Goal: Transaction & Acquisition: Purchase product/service

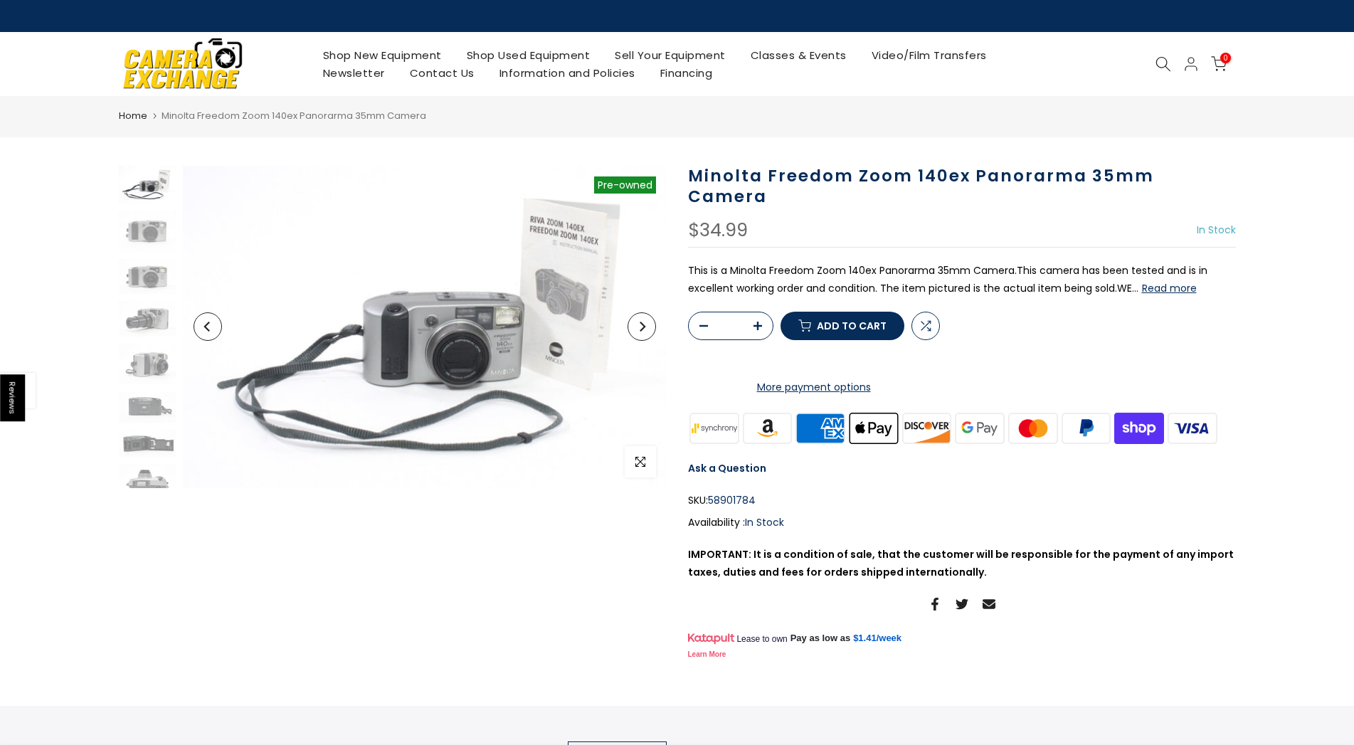
click at [1169, 282] on button "Read more" at bounding box center [1169, 288] width 55 height 13
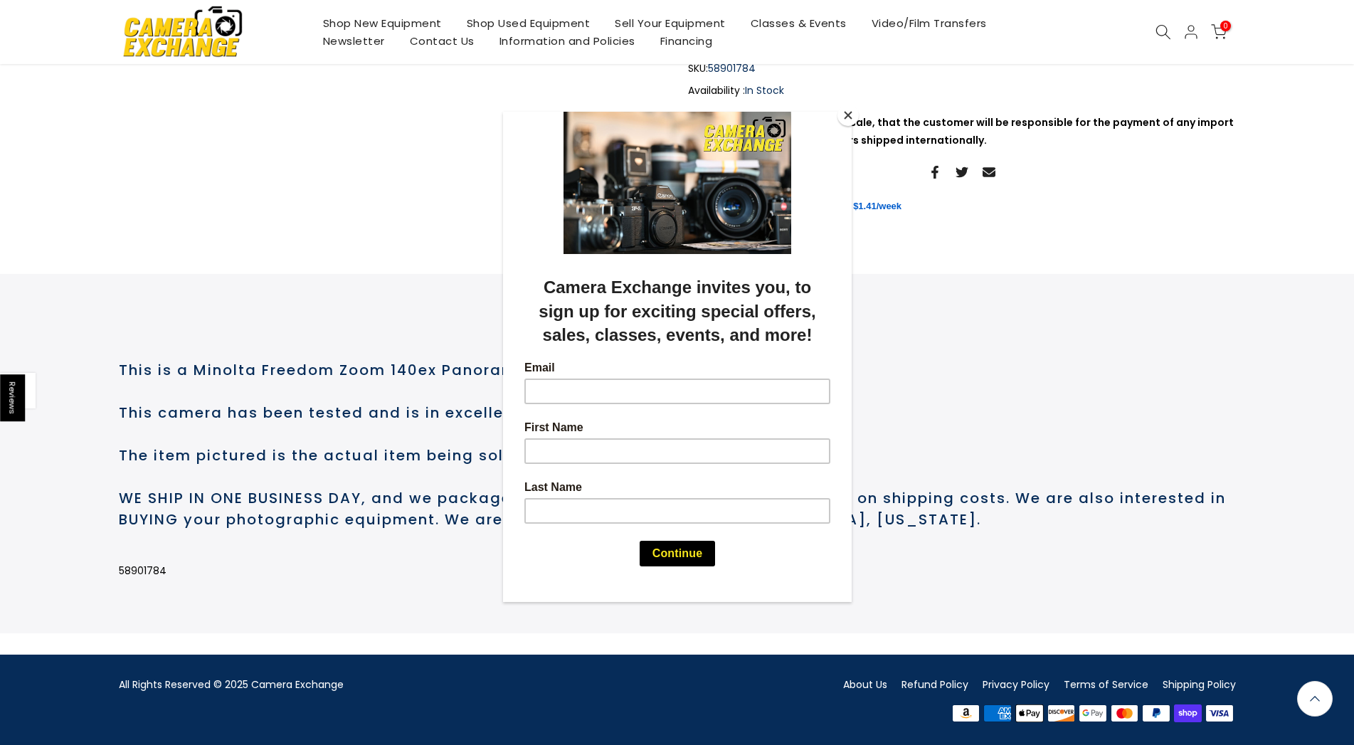
click at [844, 120] on button "Close" at bounding box center [847, 115] width 21 height 21
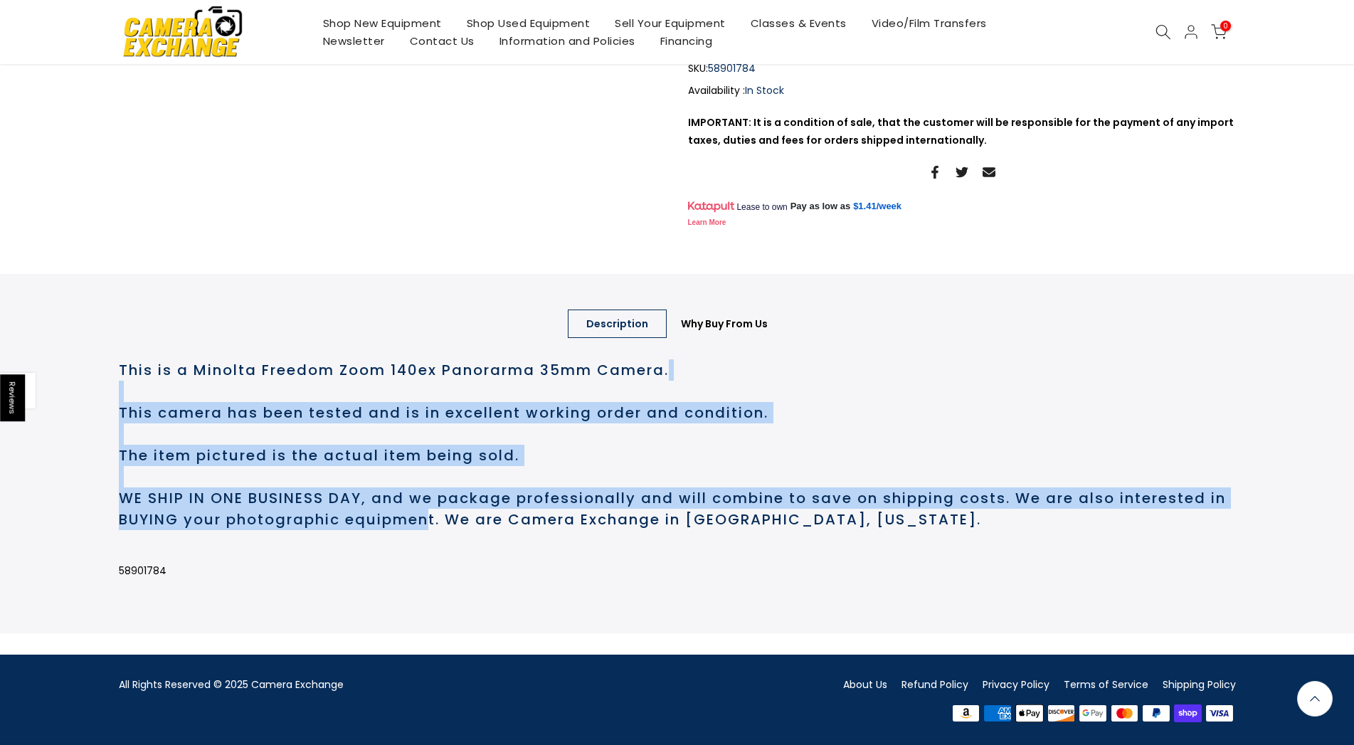
scroll to position [470, 0]
drag, startPoint x: 455, startPoint y: 522, endPoint x: 410, endPoint y: 412, distance: 119.0
click at [410, 412] on h2 "This is a Minolta Freedom Zoom 140ex Panorarma 35mm Camera. This camera has bee…" at bounding box center [677, 444] width 1117 height 171
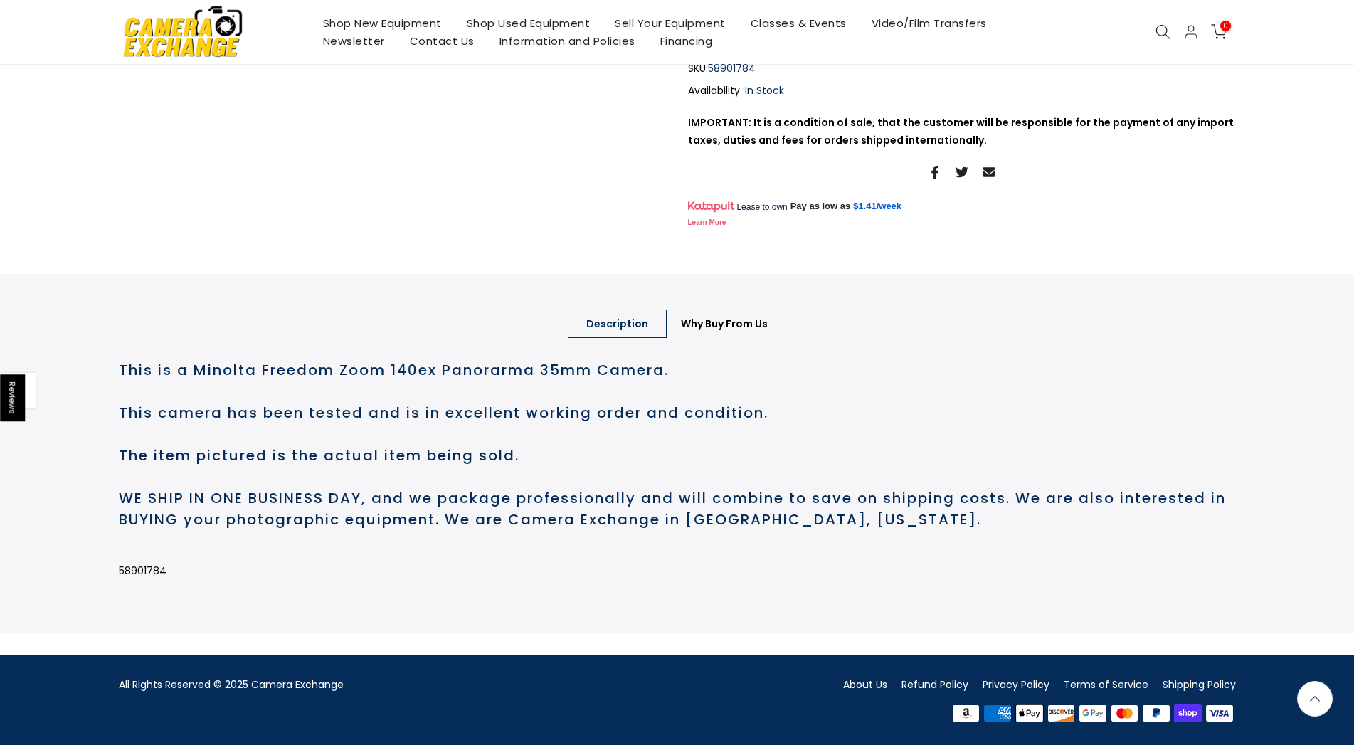
click at [410, 412] on h2 "This is a Minolta Freedom Zoom 140ex Panorarma 35mm Camera. This camera has bee…" at bounding box center [677, 444] width 1117 height 171
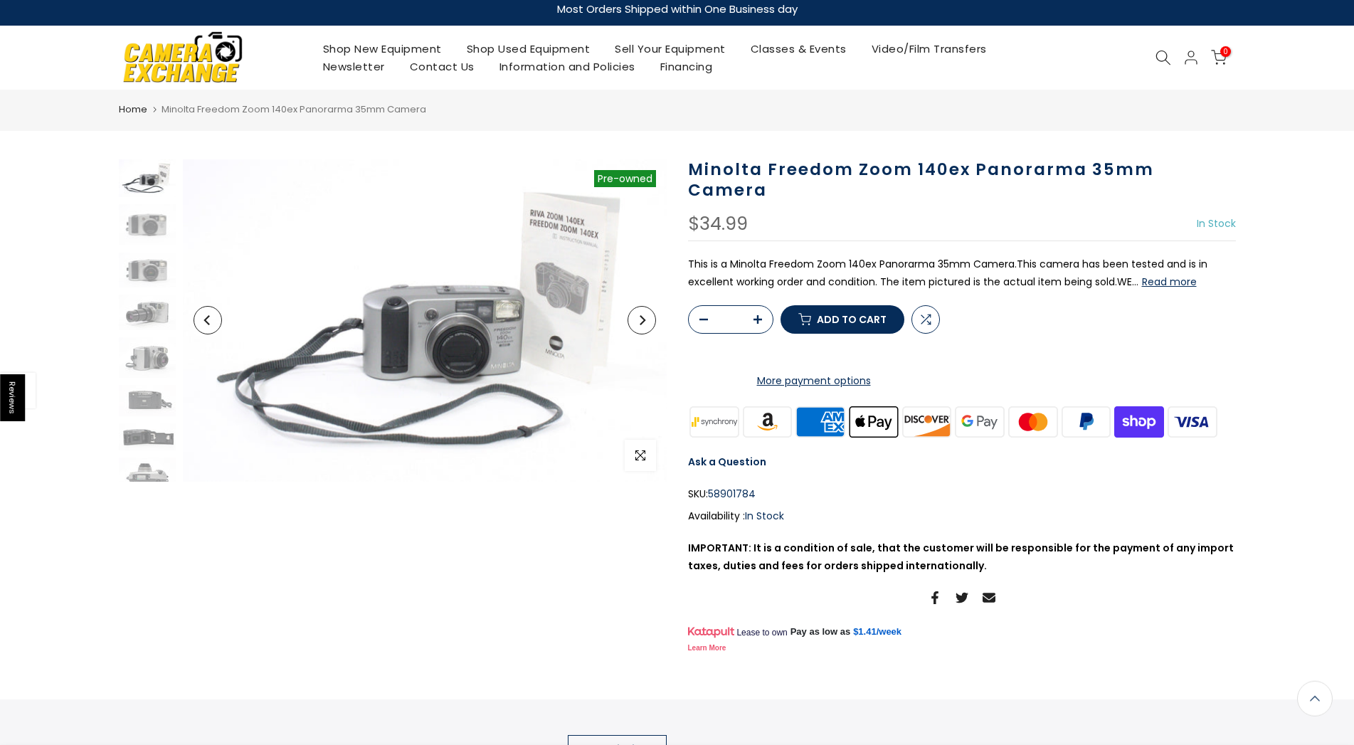
scroll to position [0, 0]
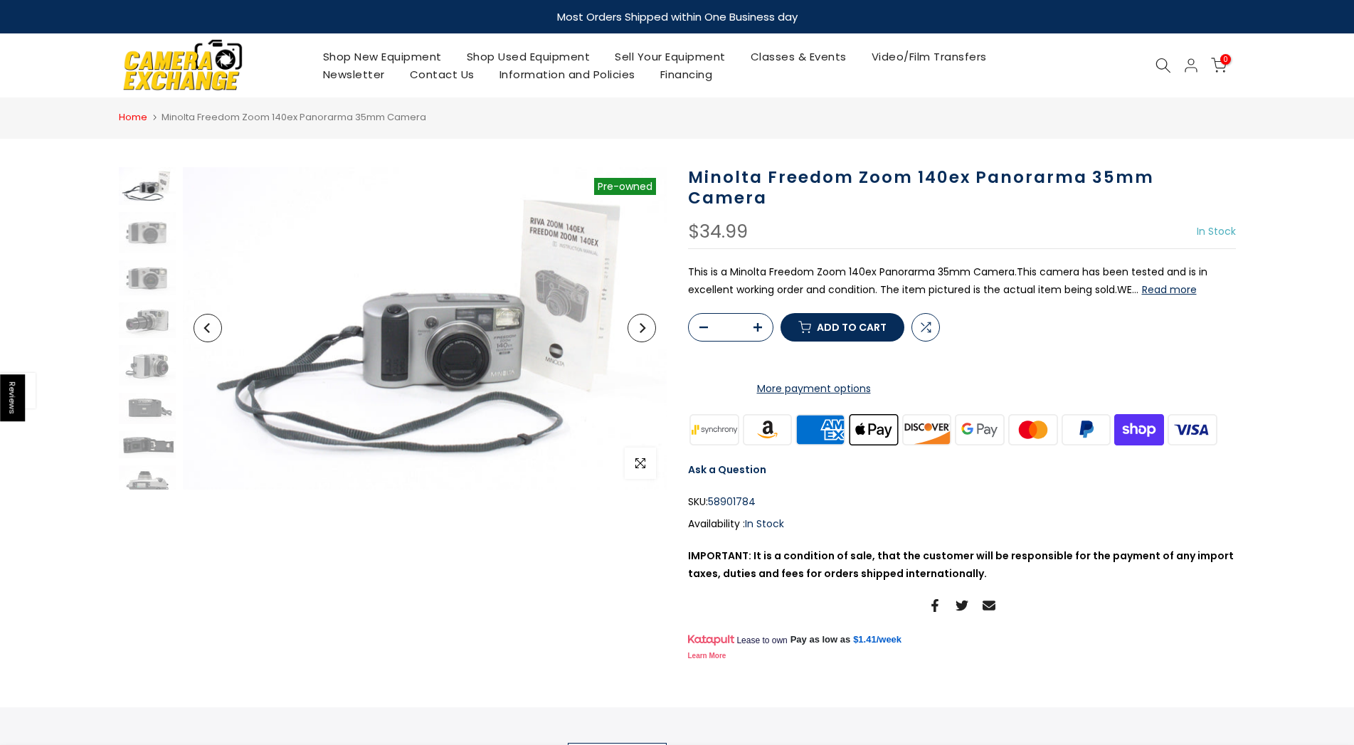
click at [130, 116] on link "Home" at bounding box center [133, 117] width 28 height 14
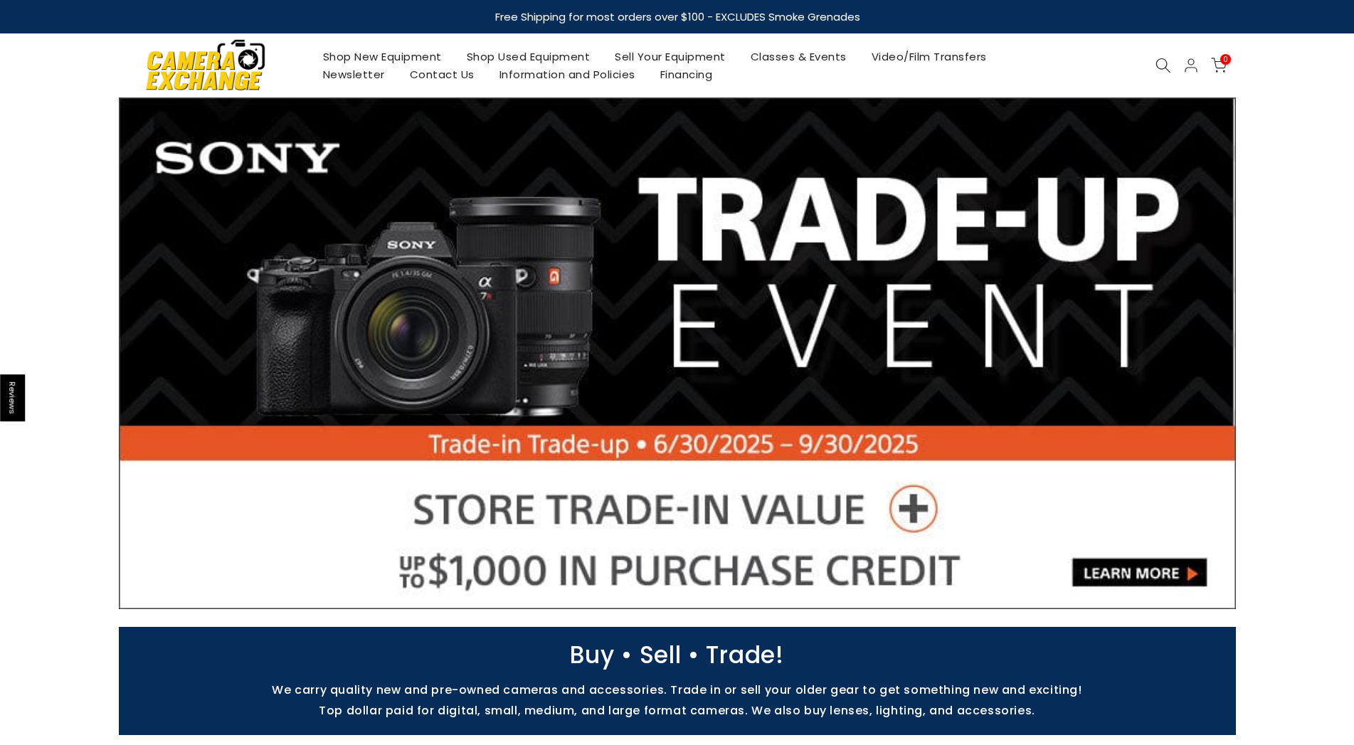
click at [514, 55] on link "Shop Used Equipment" at bounding box center [528, 57] width 149 height 18
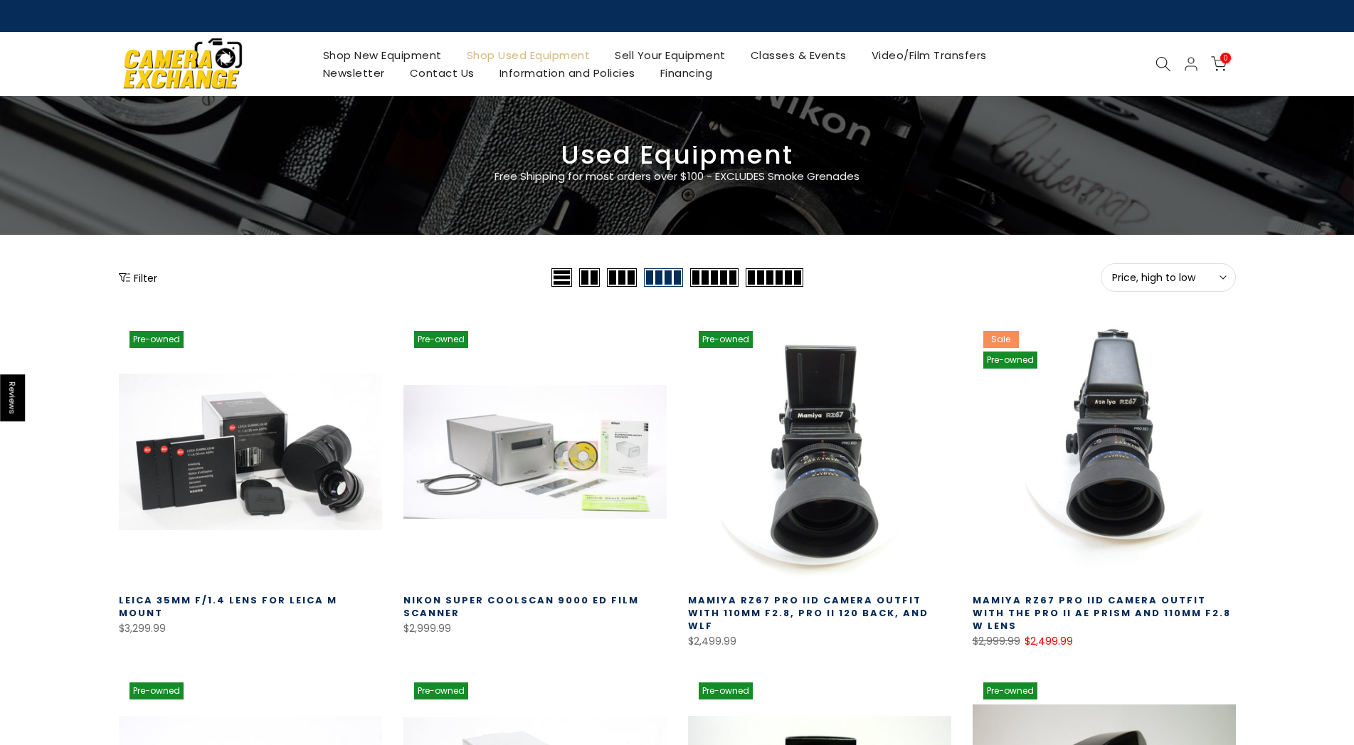
click at [623, 276] on span at bounding box center [622, 277] width 30 height 18
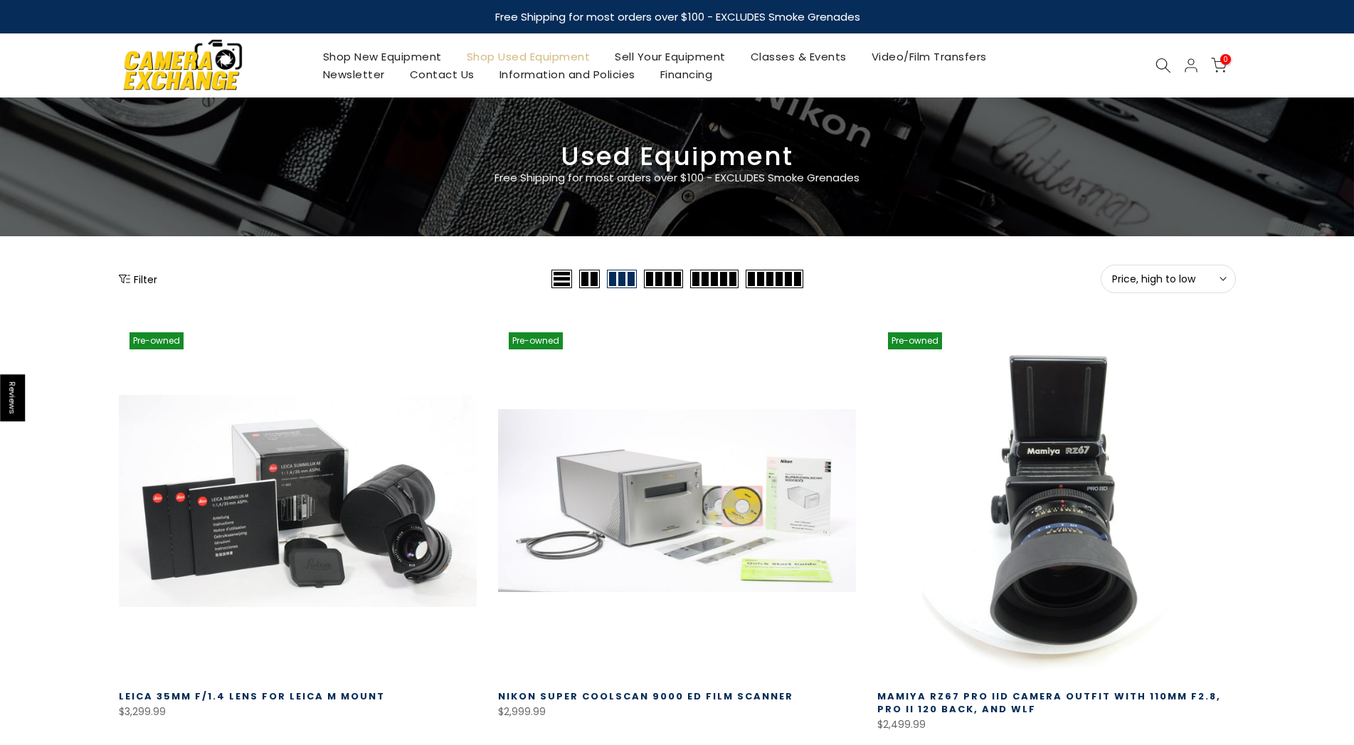
click at [778, 273] on span at bounding box center [775, 279] width 58 height 18
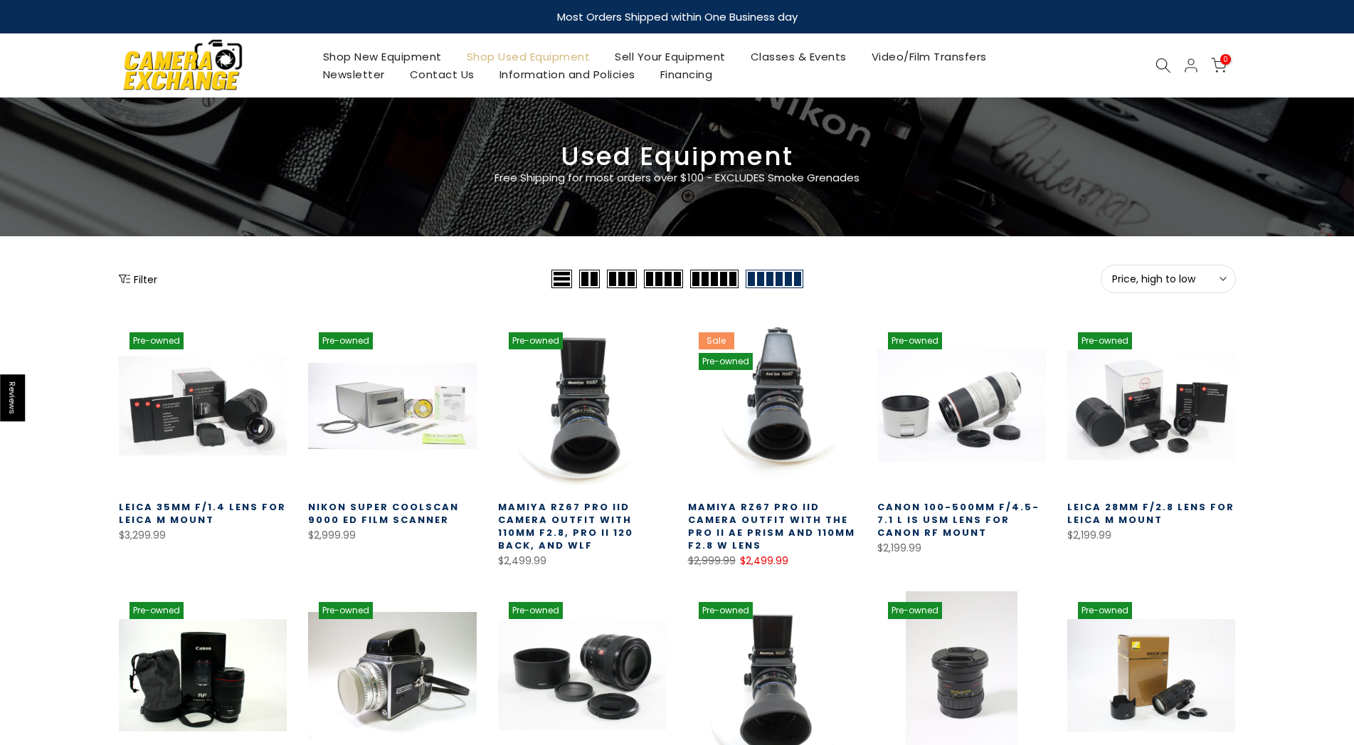
click at [132, 277] on button "Filter" at bounding box center [138, 279] width 38 height 14
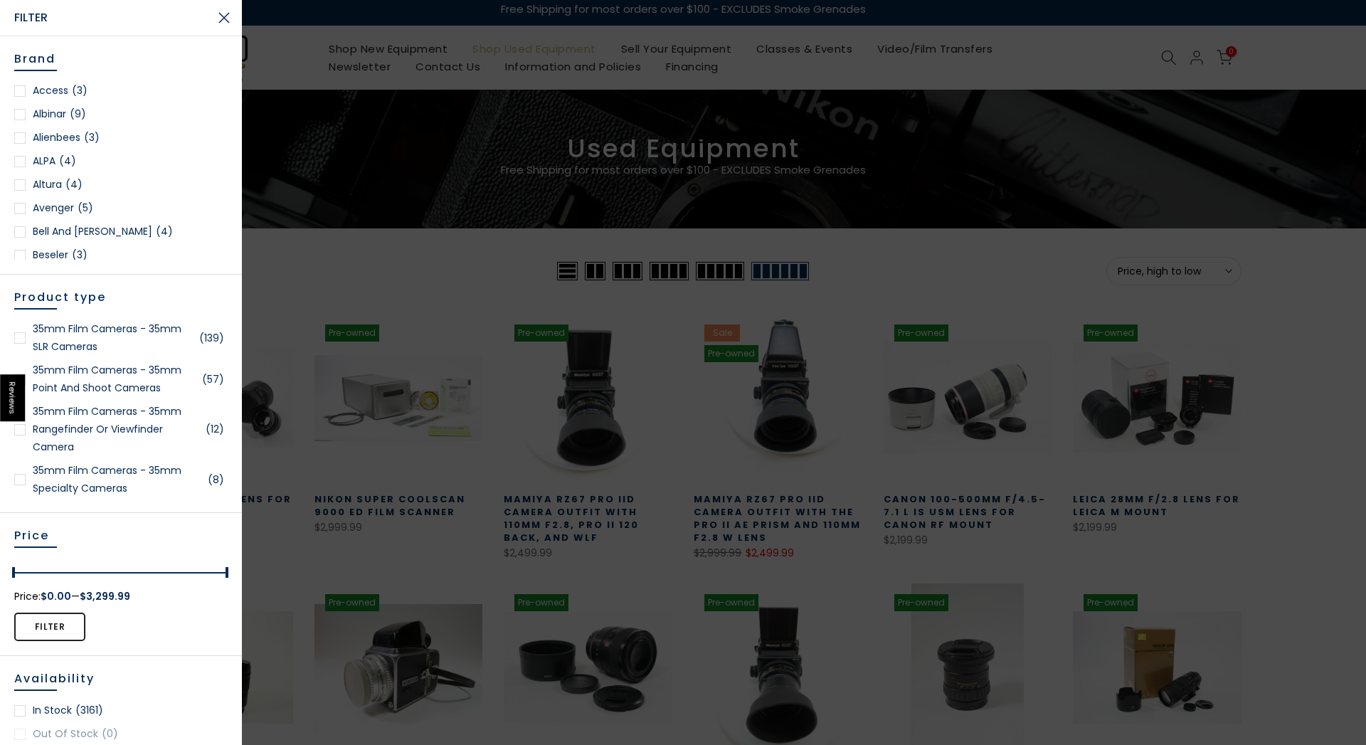
click at [13, 394] on span "Reviews" at bounding box center [12, 397] width 25 height 47
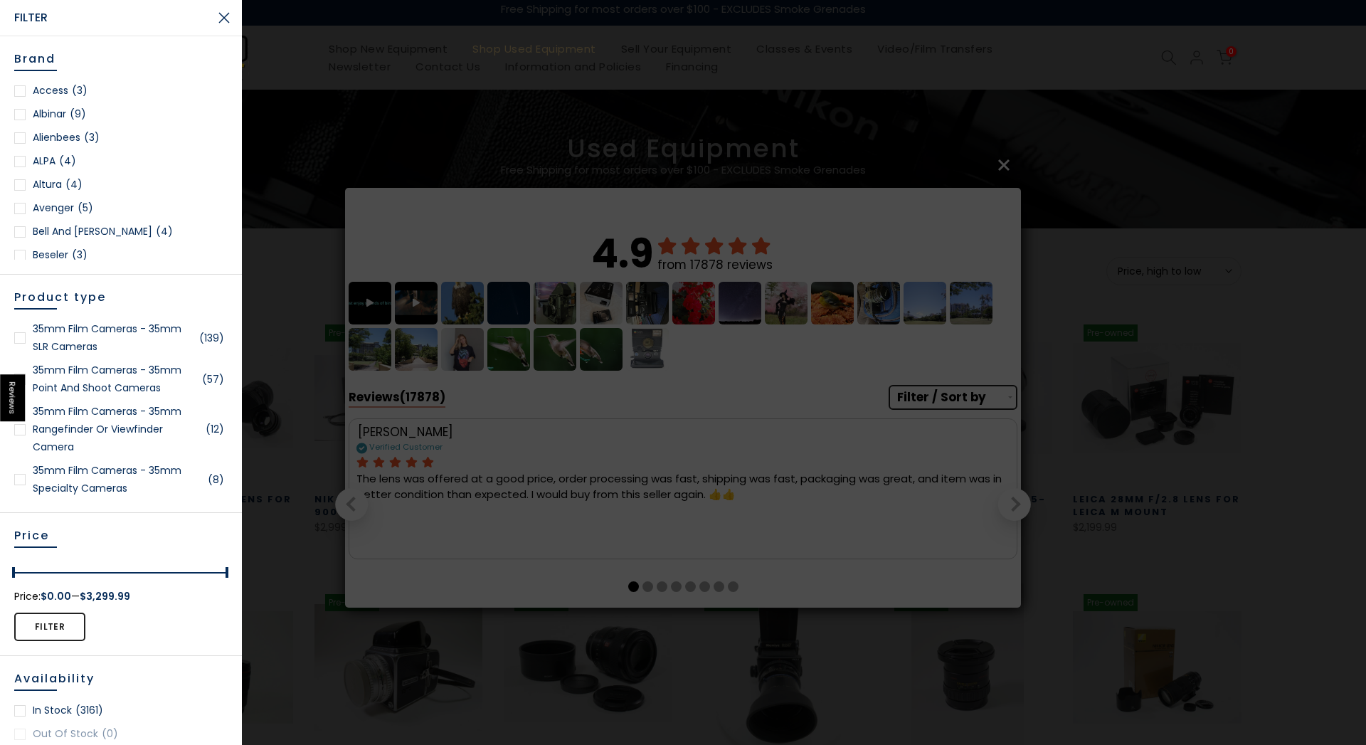
click at [13, 394] on span "Reviews" at bounding box center [12, 397] width 25 height 47
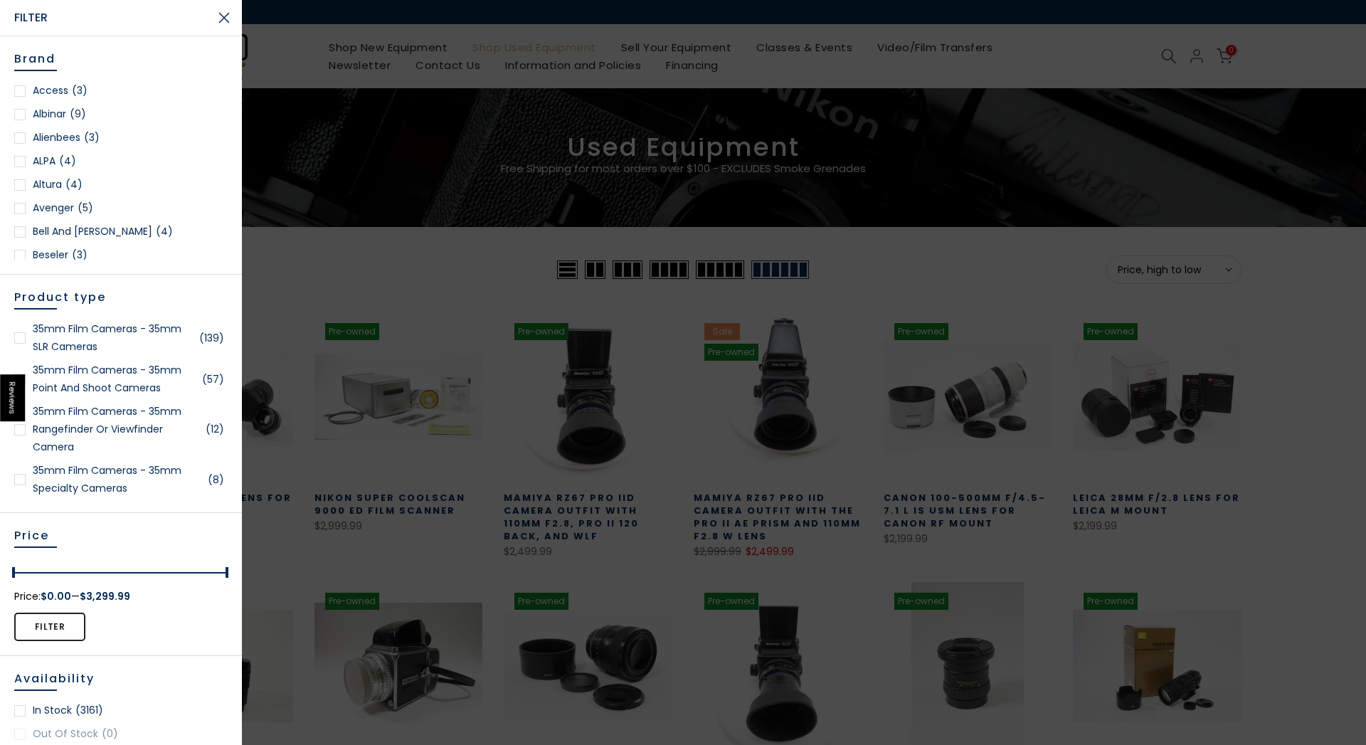
click at [104, 380] on link "35mm Film Cameras - 35mm Point and Shoot Cameras (57)" at bounding box center [120, 379] width 213 height 36
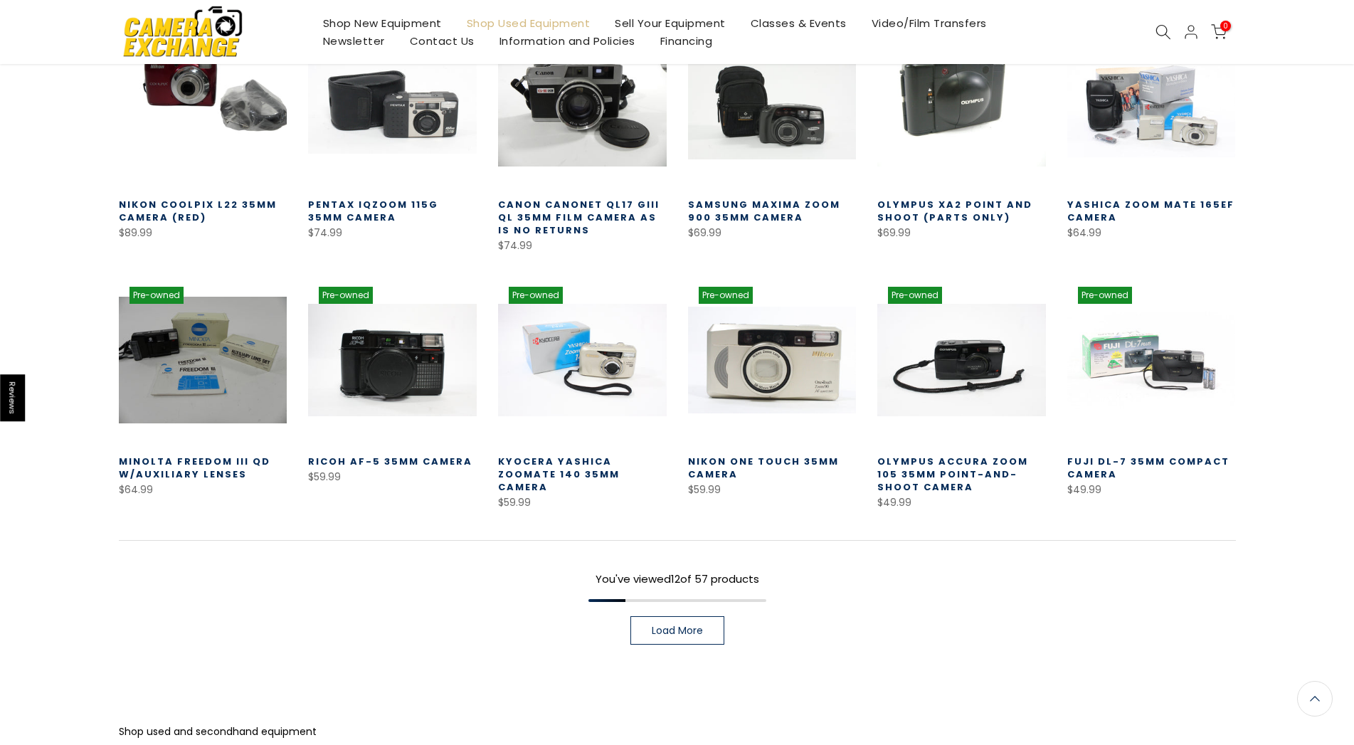
scroll to position [393, 0]
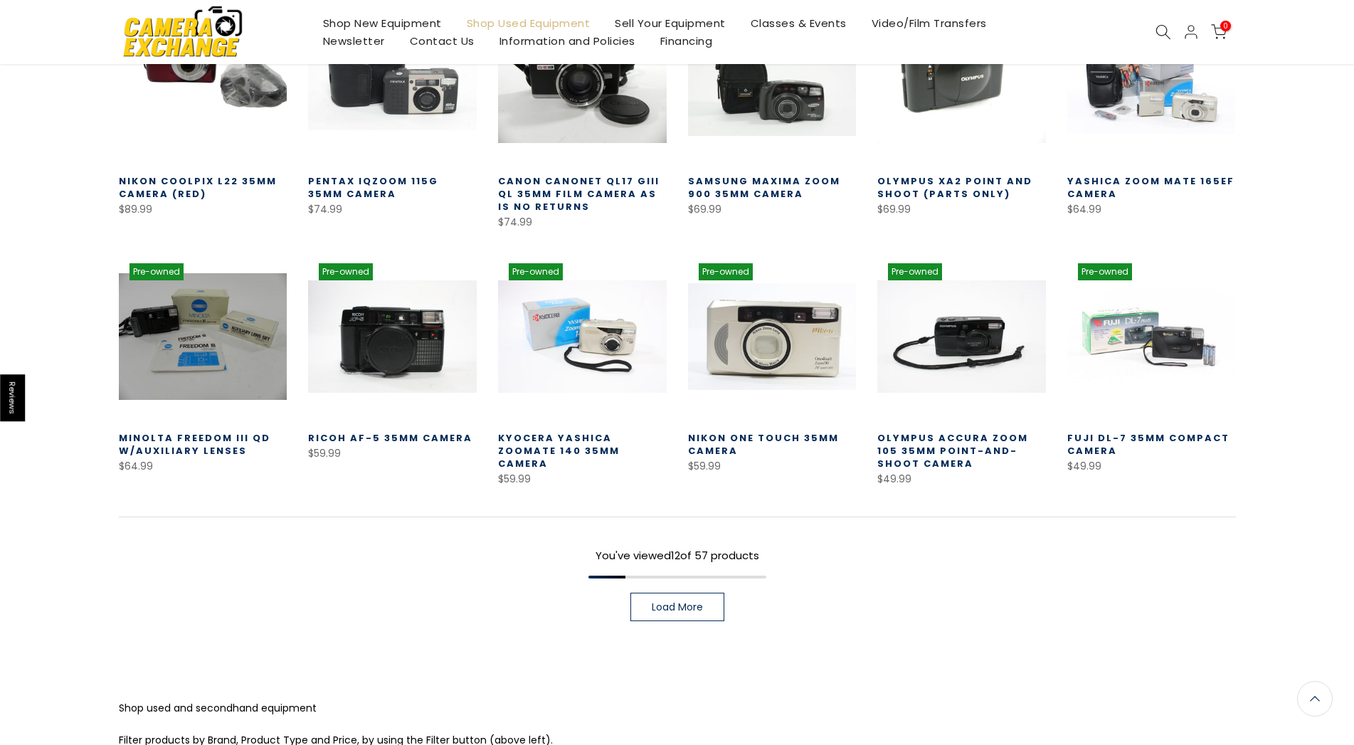
click at [686, 602] on span "Load More" at bounding box center [677, 607] width 51 height 10
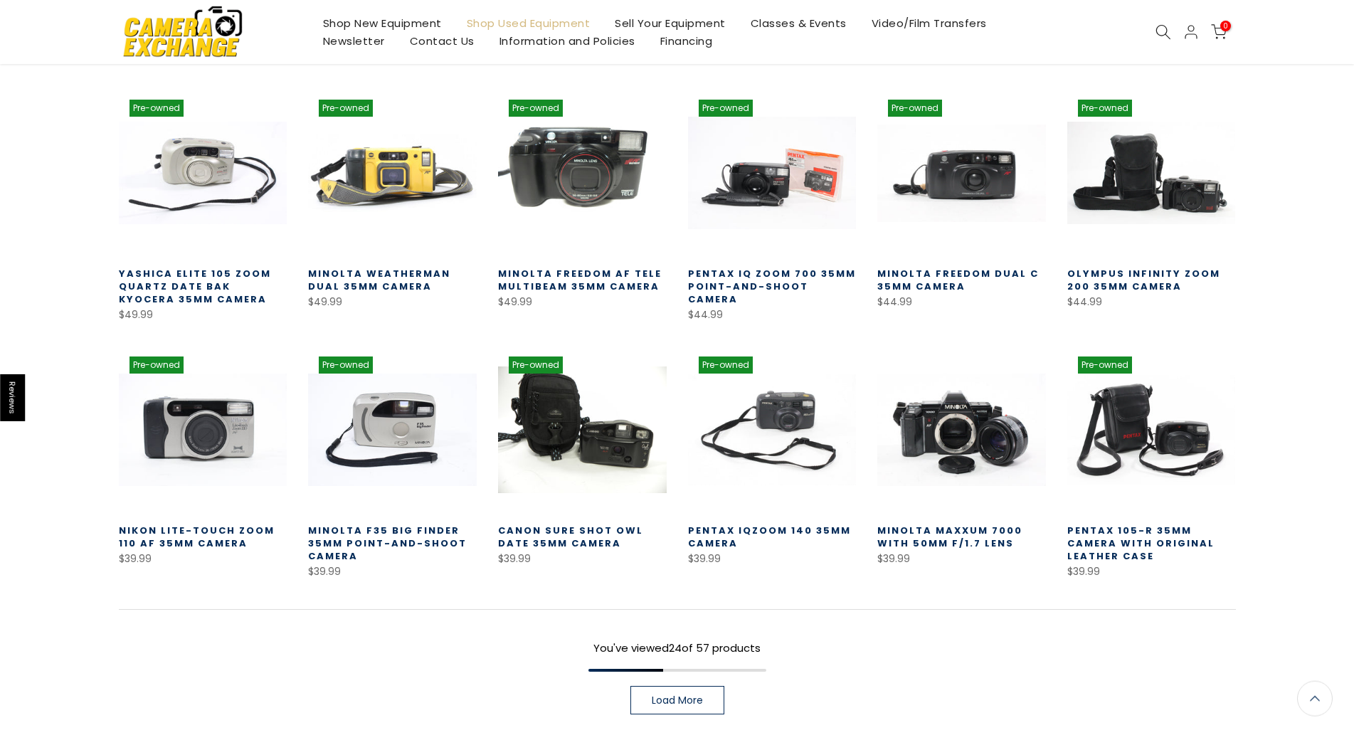
scroll to position [829, 0]
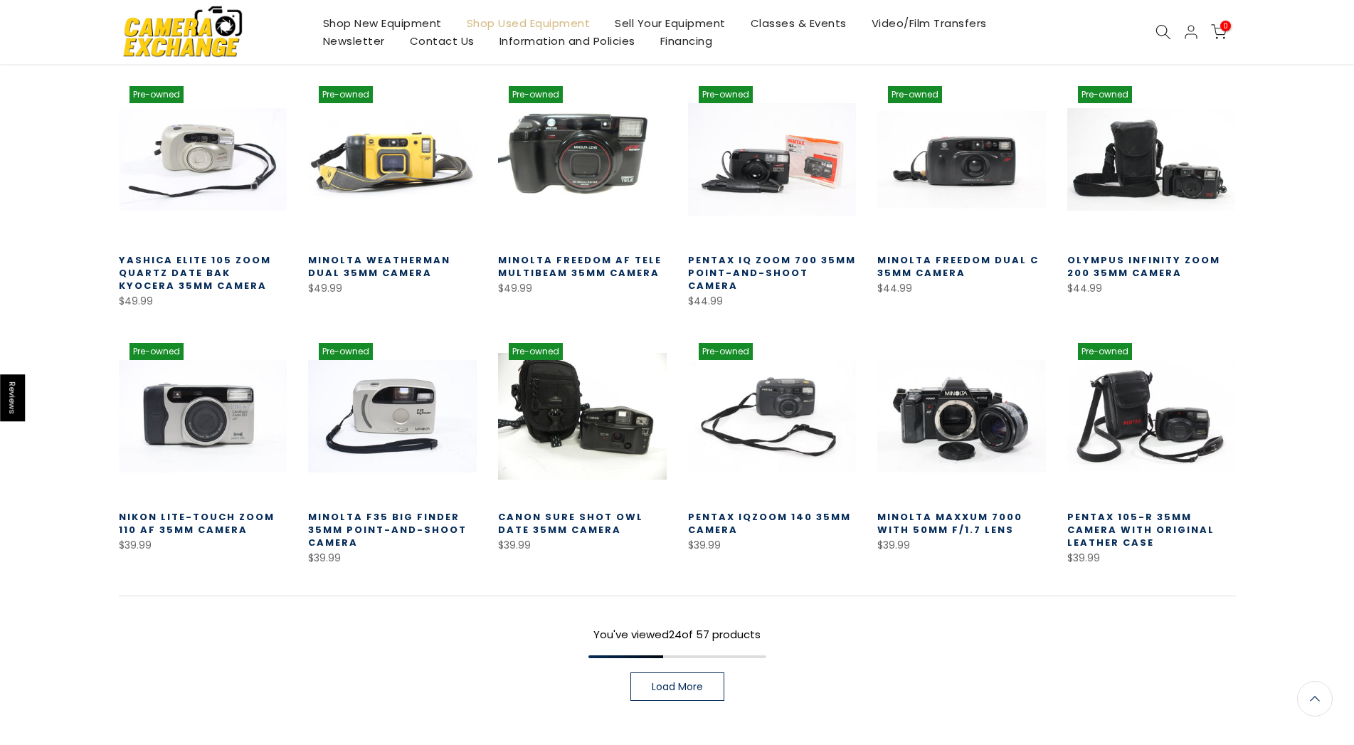
click at [661, 692] on span "Load More" at bounding box center [677, 687] width 51 height 10
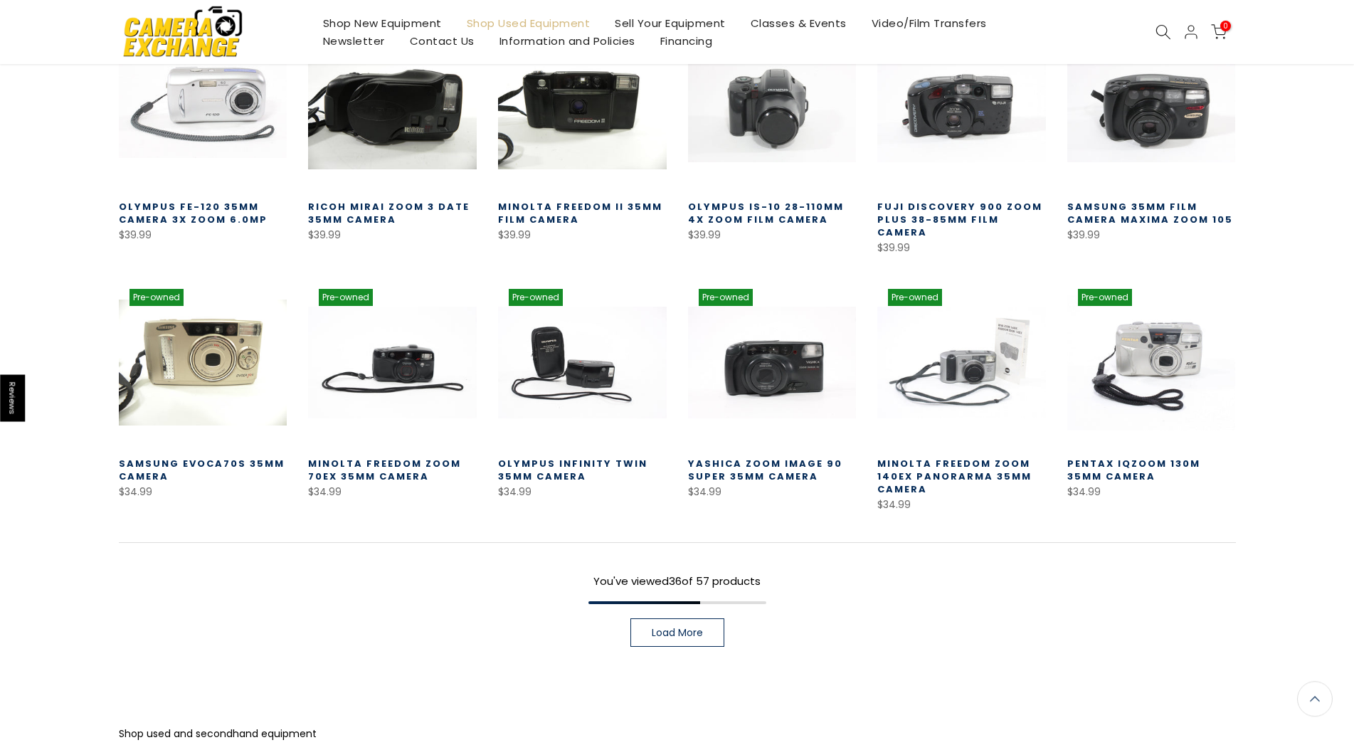
scroll to position [1409, 0]
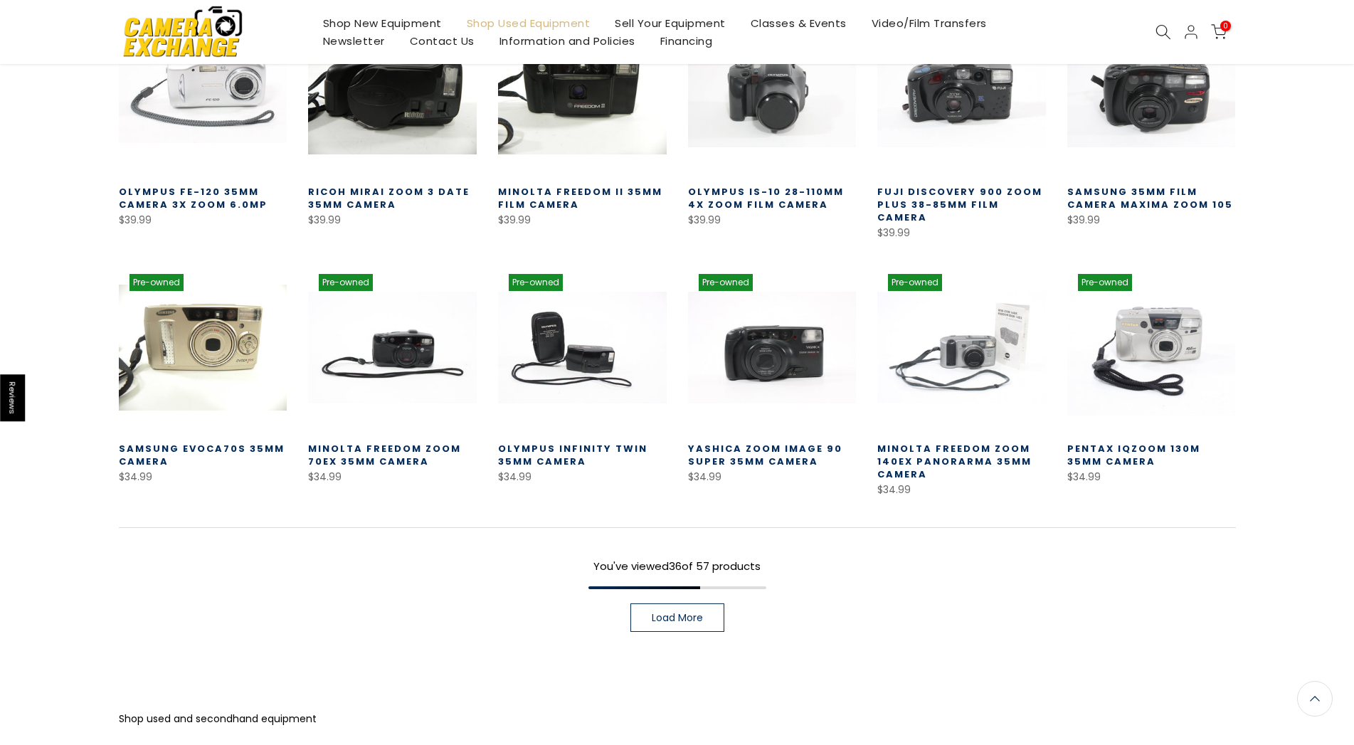
click at [684, 610] on link "Load More" at bounding box center [677, 617] width 94 height 28
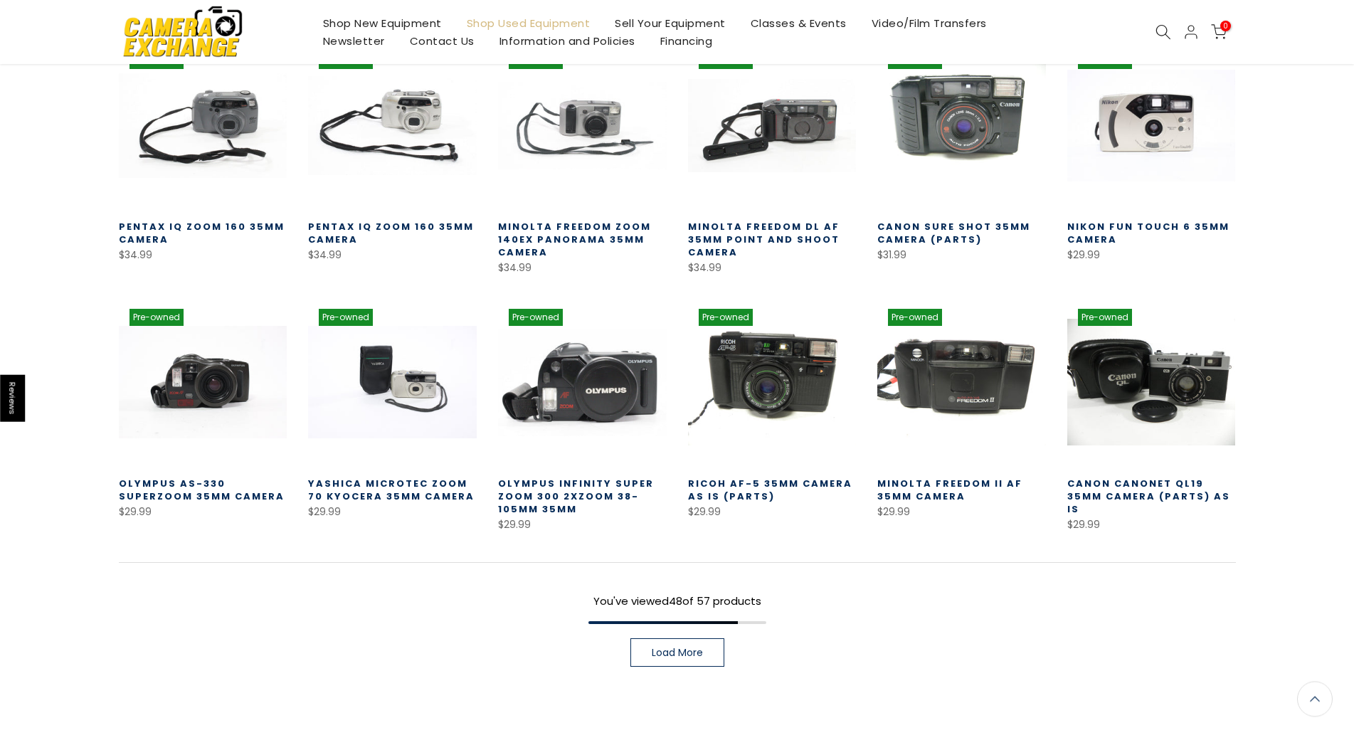
scroll to position [1917, 0]
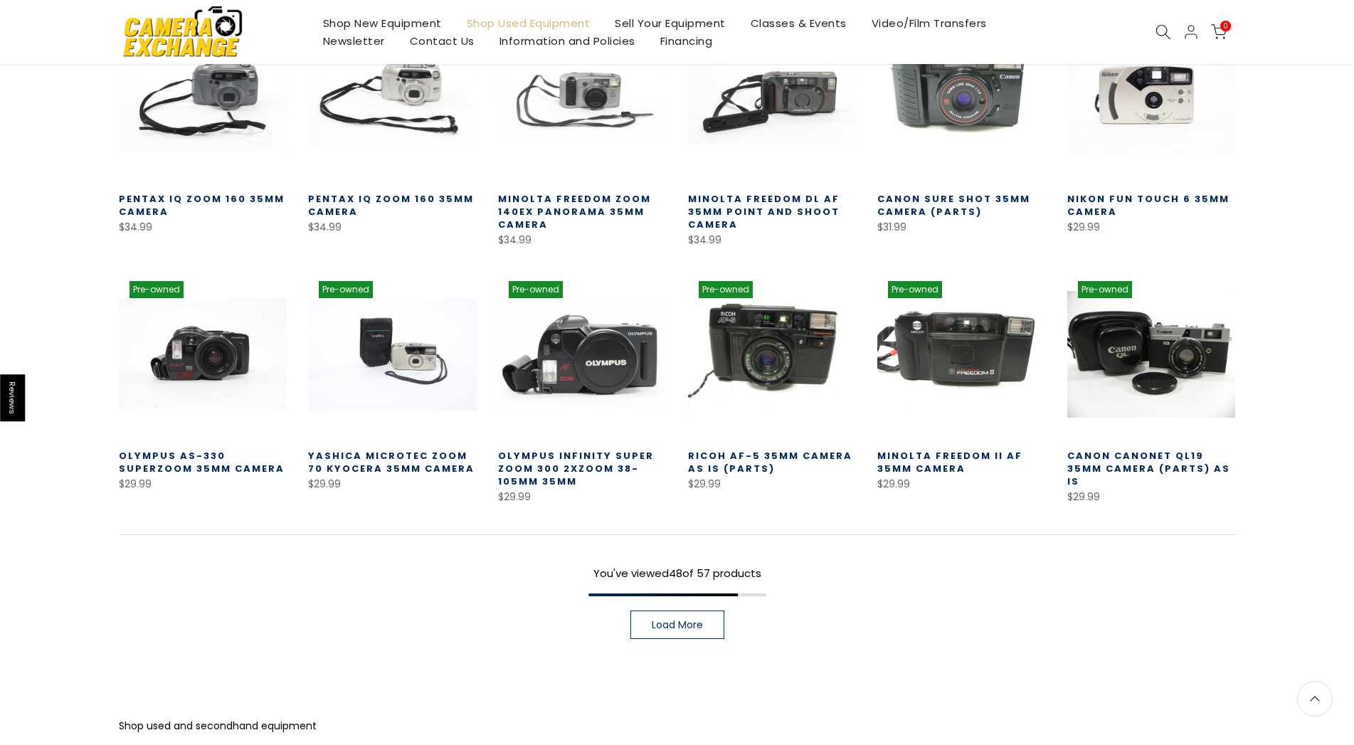
click at [708, 614] on link "Load More" at bounding box center [677, 624] width 94 height 28
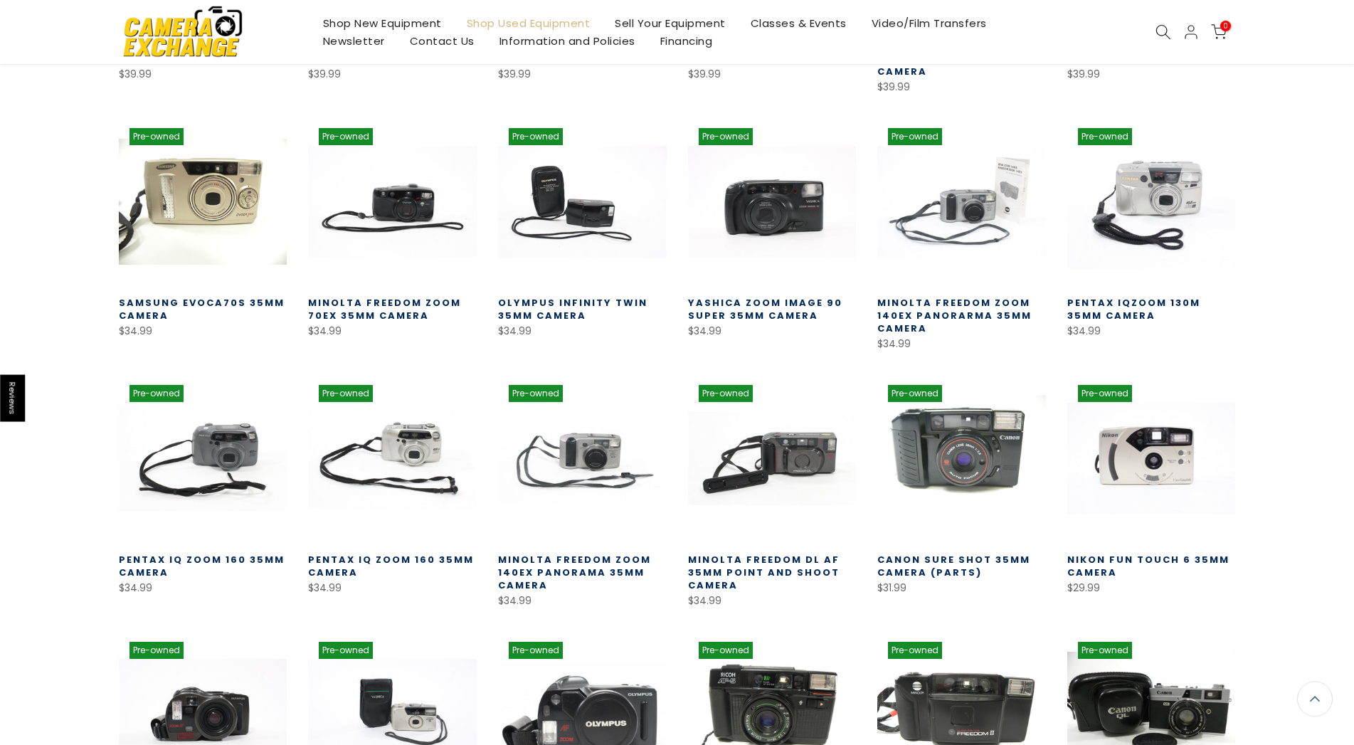
scroll to position [1599, 0]
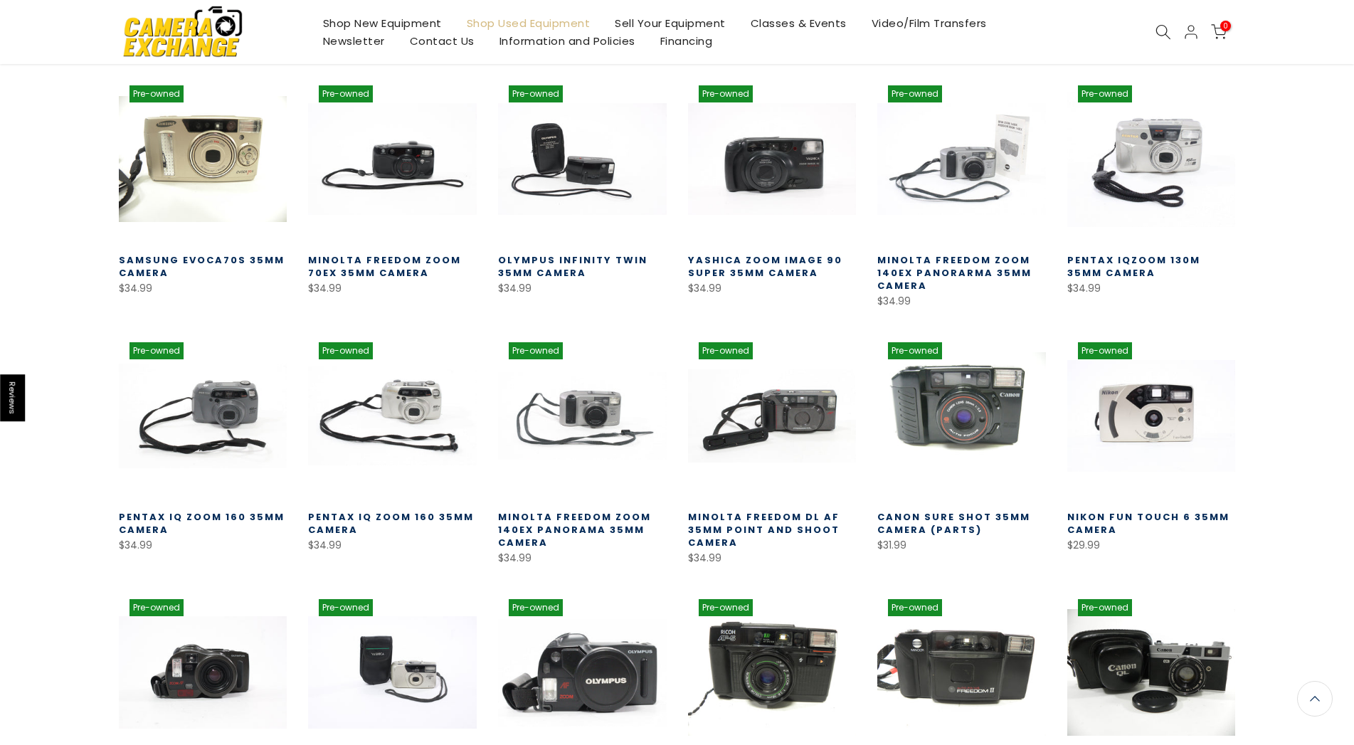
click at [554, 530] on link "Minolta Freedom Zoom 140ex Panorama 35mm Camera" at bounding box center [574, 529] width 153 height 39
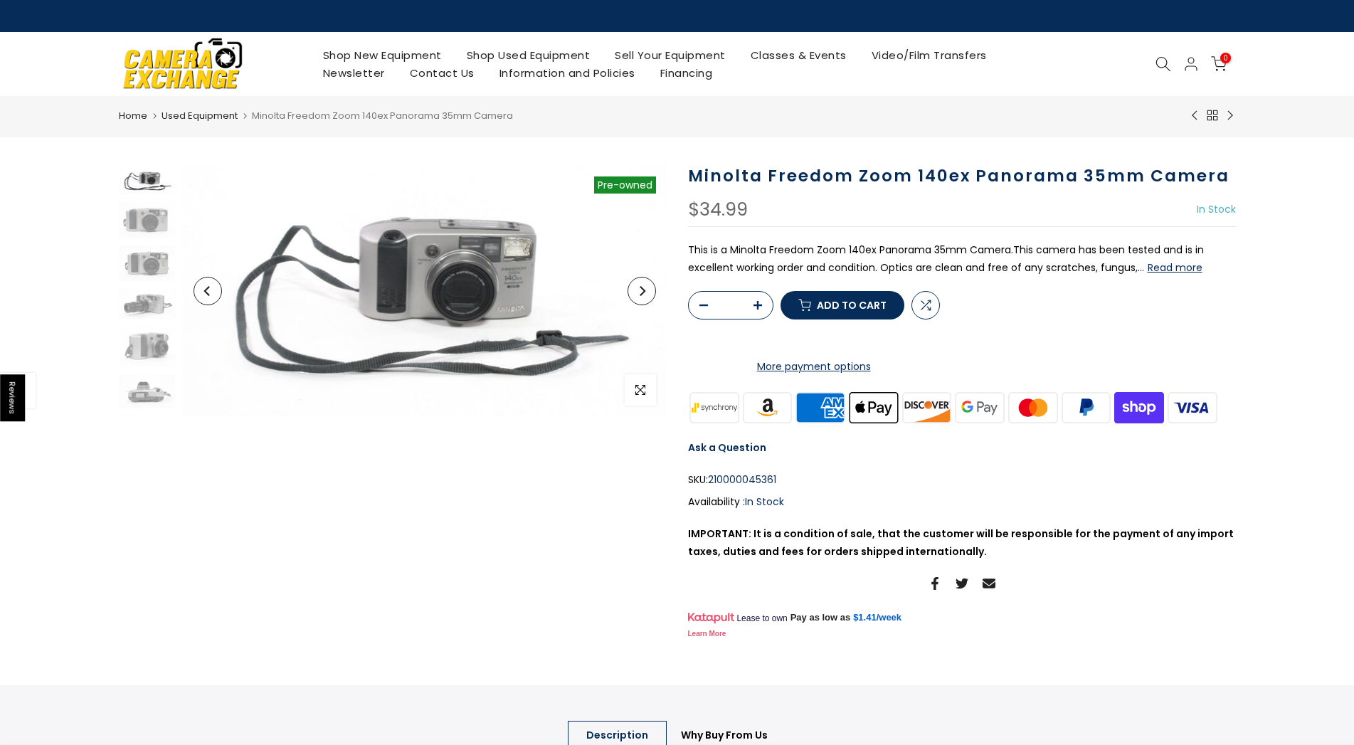
click at [1171, 272] on button "Read more" at bounding box center [1175, 267] width 55 height 13
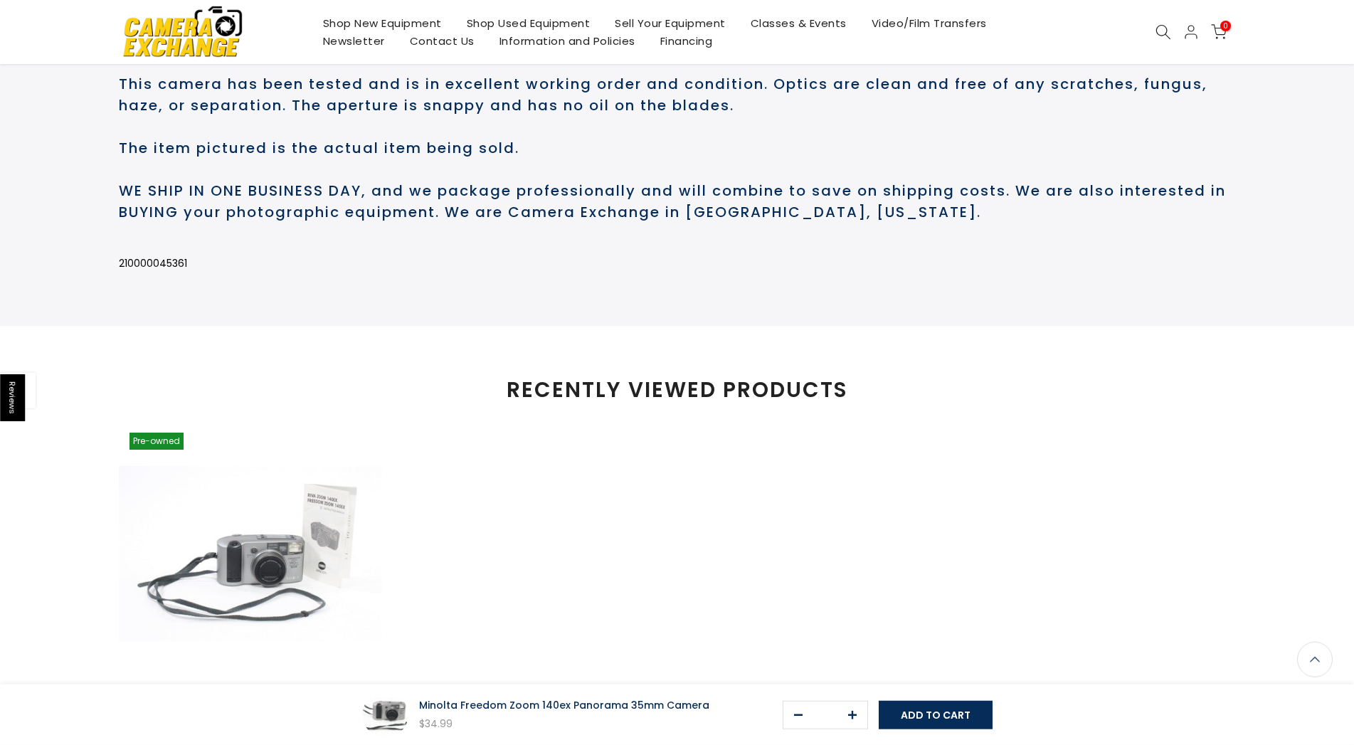
scroll to position [738, 0]
drag, startPoint x: 520, startPoint y: 164, endPoint x: 621, endPoint y: 158, distance: 101.2
click at [623, 162] on h2 "This is a Minolta Freedom Zoom 140ex Panorama 35mm Camera. This camera has been…" at bounding box center [677, 128] width 1117 height 192
drag, startPoint x: 364, startPoint y: 208, endPoint x: 262, endPoint y: 201, distance: 102.7
click at [265, 204] on h2 "This is a Minolta Freedom Zoom 140ex Panorama 35mm Camera. This camera has been…" at bounding box center [677, 128] width 1117 height 192
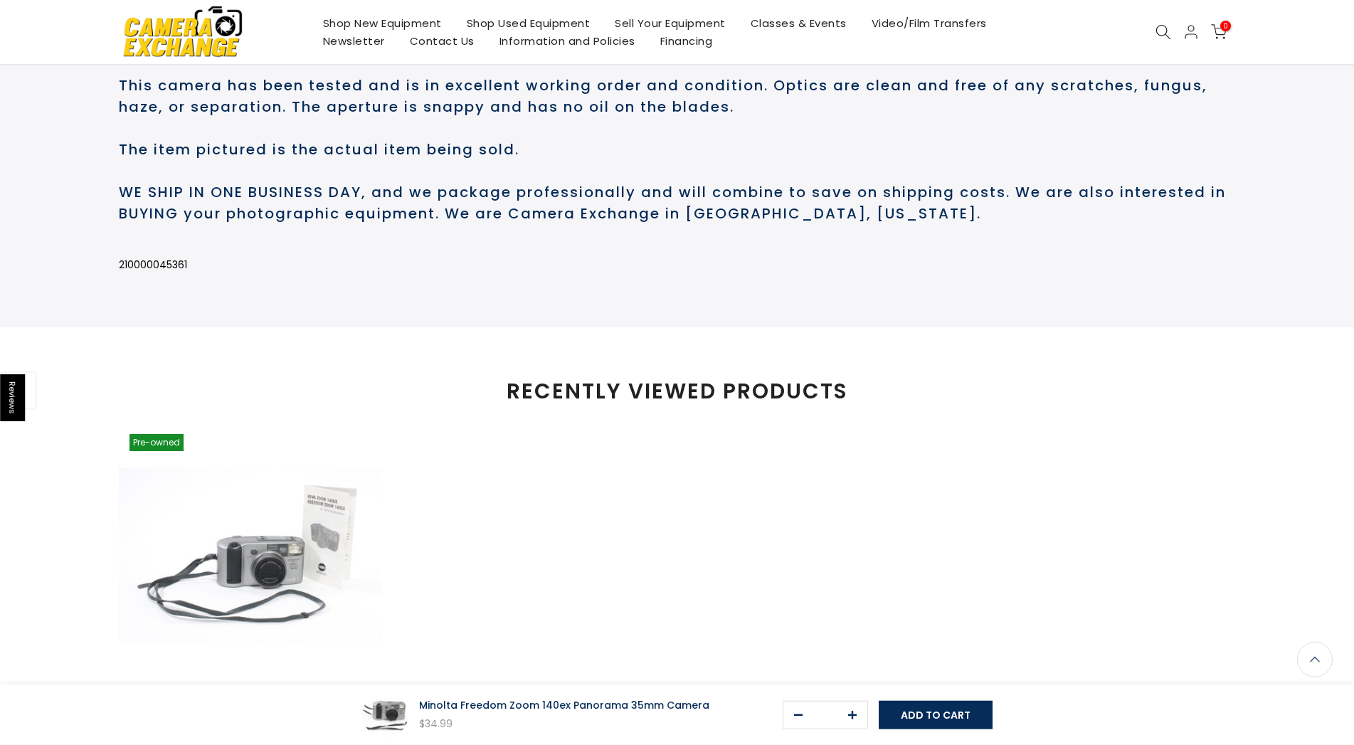
click at [262, 201] on h2 "This is a Minolta Freedom Zoom 140ex Panorama 35mm Camera. This camera has been…" at bounding box center [677, 128] width 1117 height 192
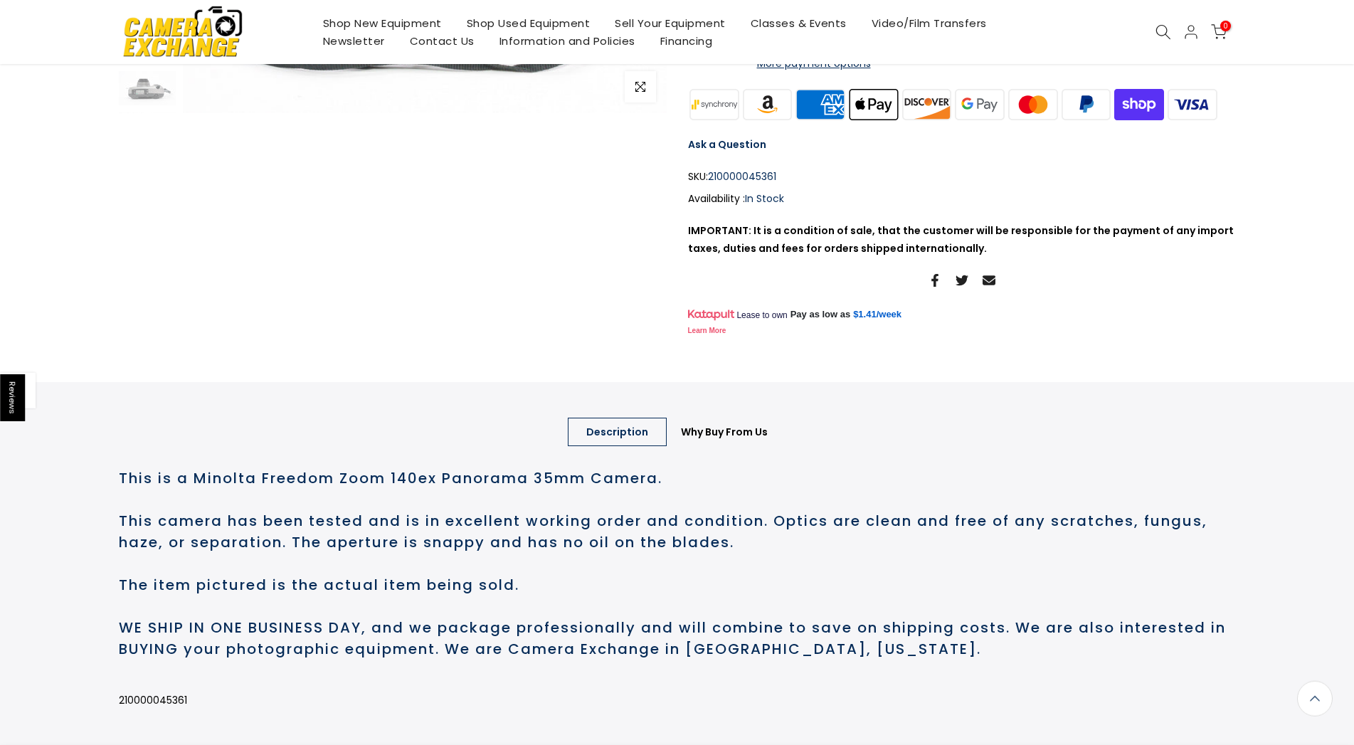
scroll to position [0, 0]
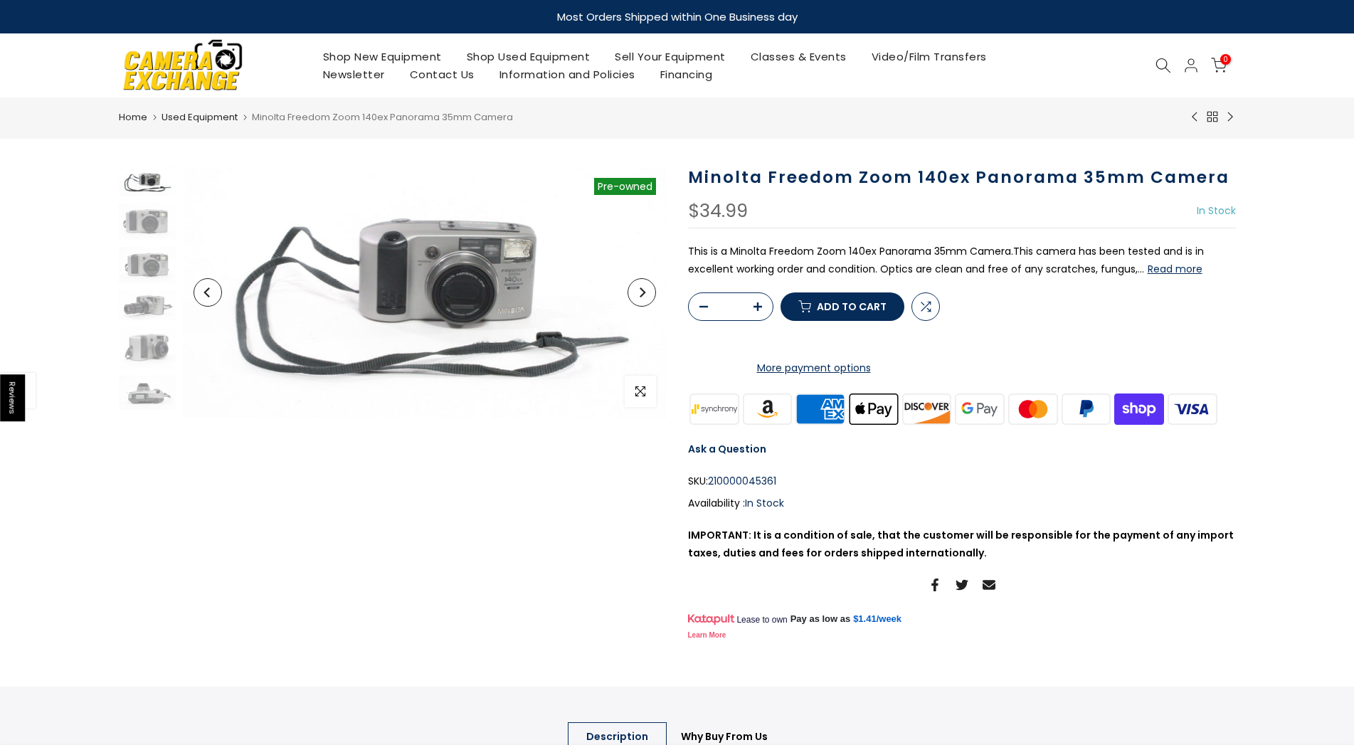
click at [650, 282] on button "Next" at bounding box center [642, 292] width 28 height 28
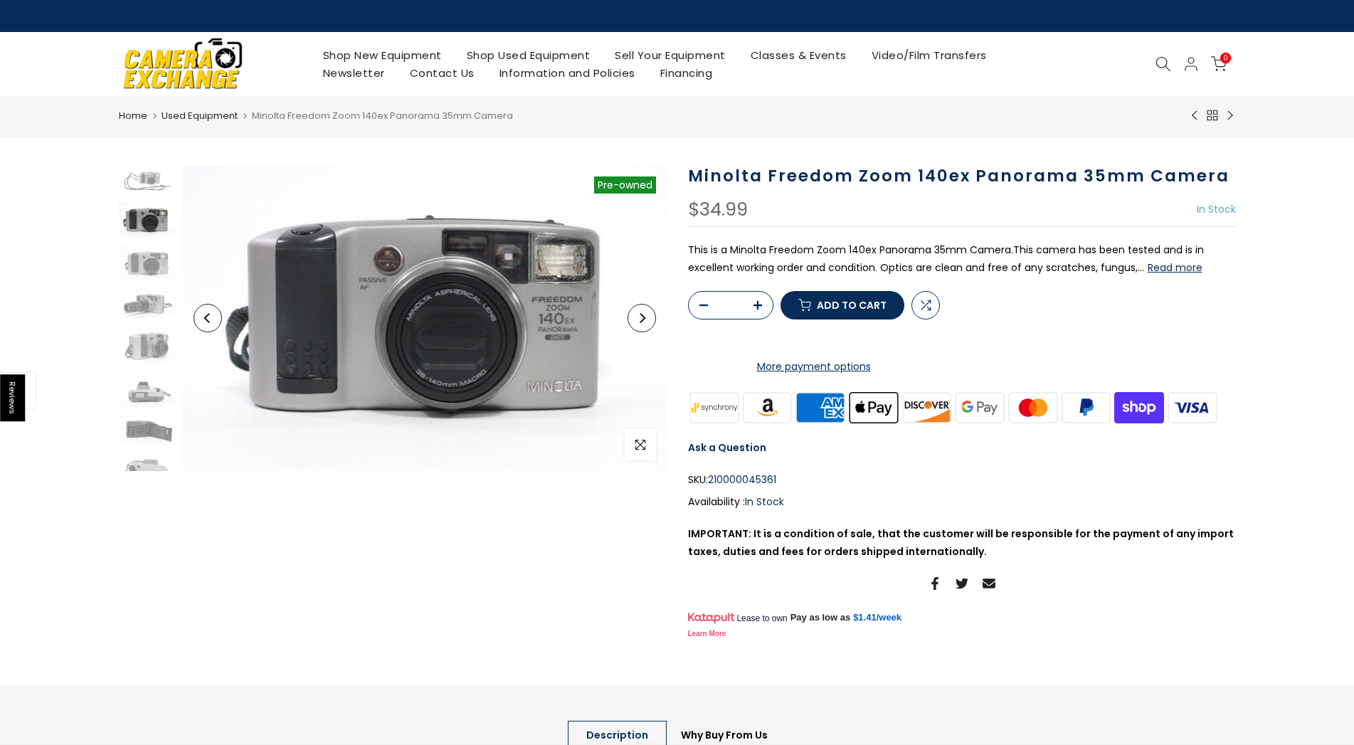
click at [645, 314] on icon "Next" at bounding box center [642, 318] width 10 height 10
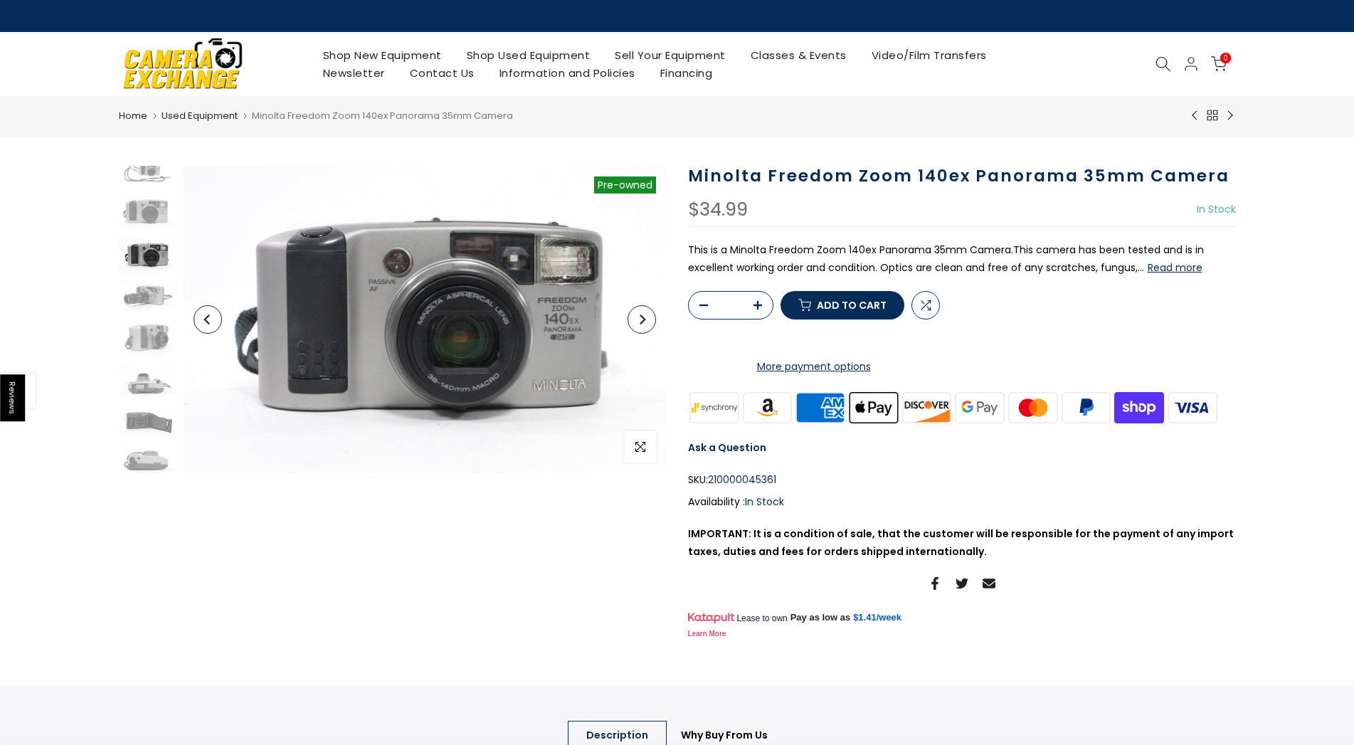
click at [645, 314] on icon "Next" at bounding box center [642, 319] width 10 height 10
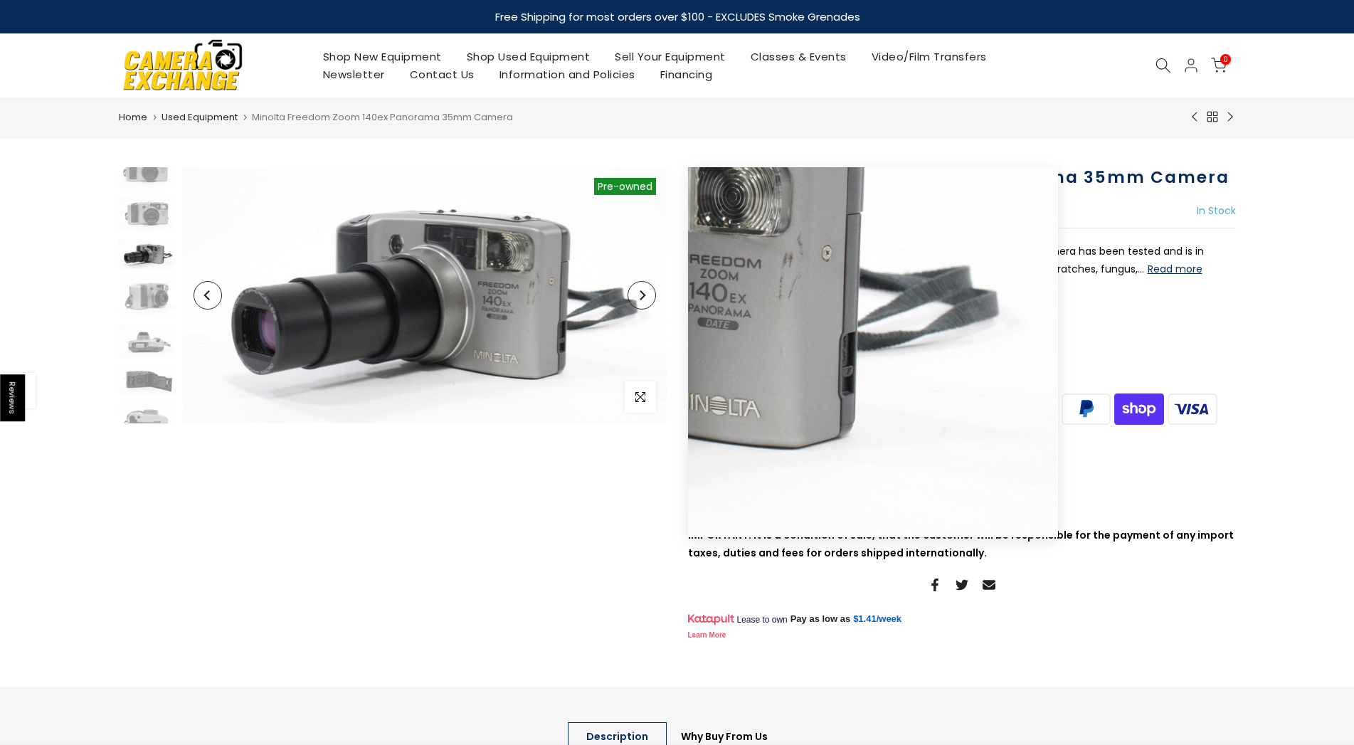
scroll to position [52, 0]
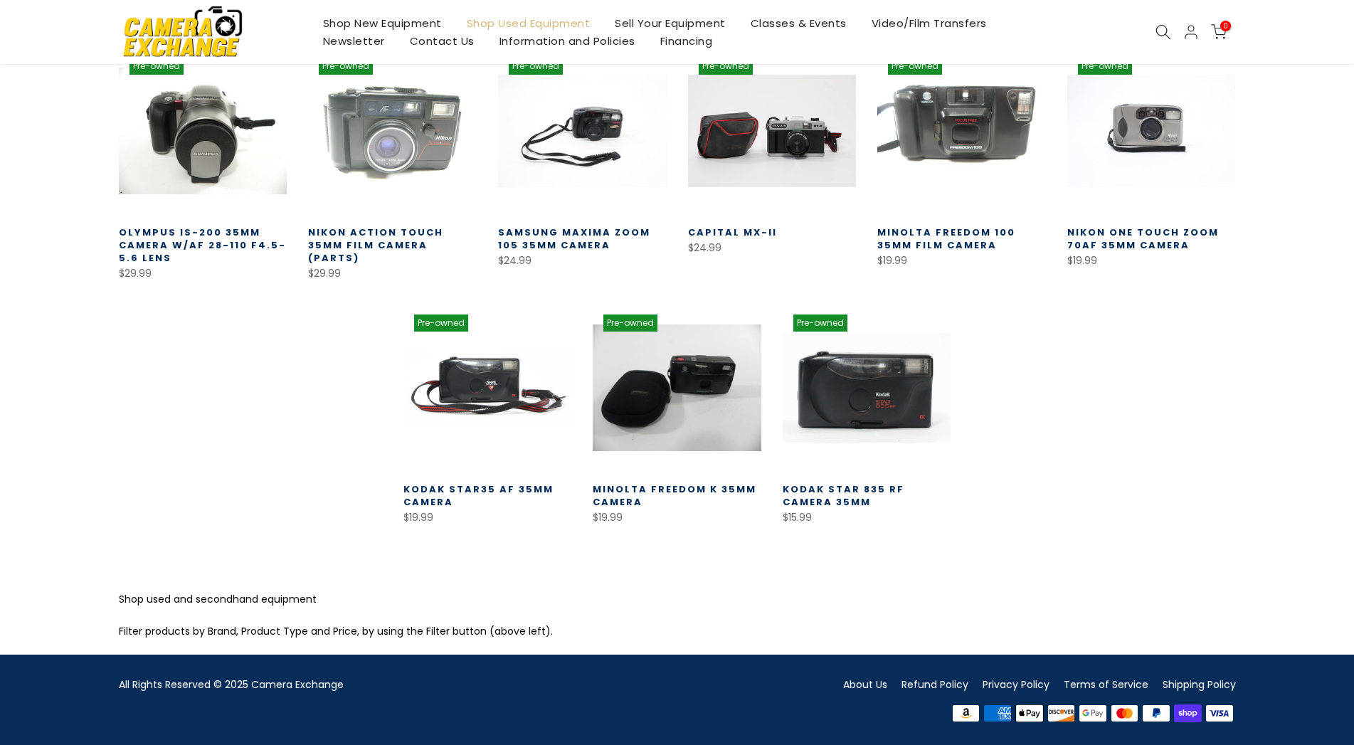
scroll to position [444, 0]
